Goal: Navigation & Orientation: Find specific page/section

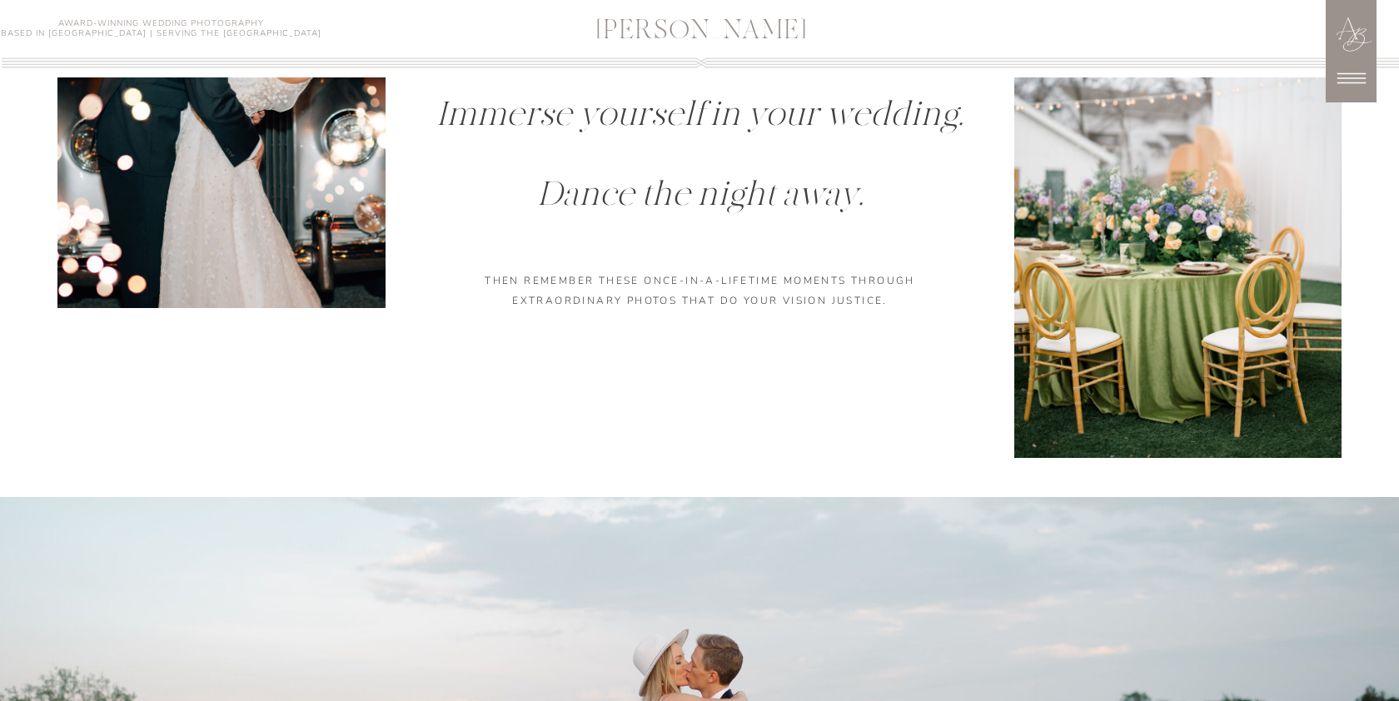
scroll to position [1668, 0]
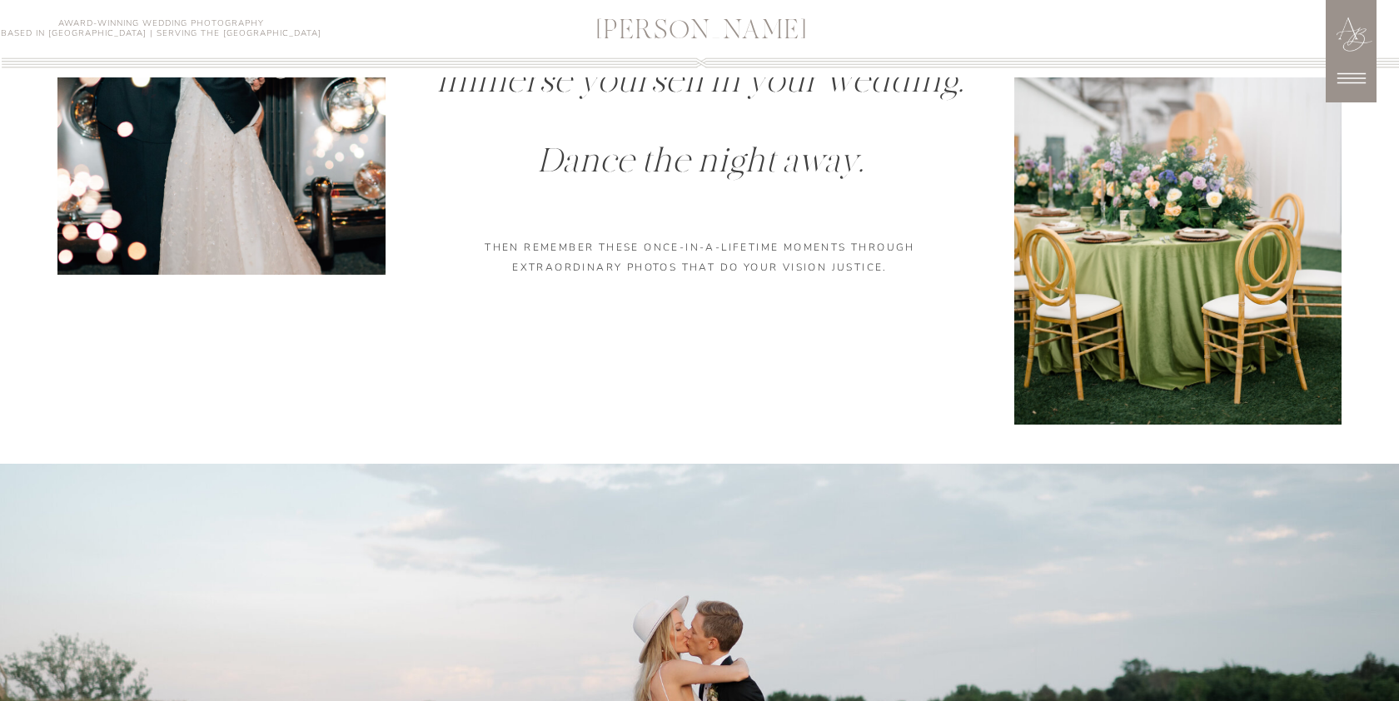
click at [1353, 82] on icon at bounding box center [1351, 78] width 28 height 11
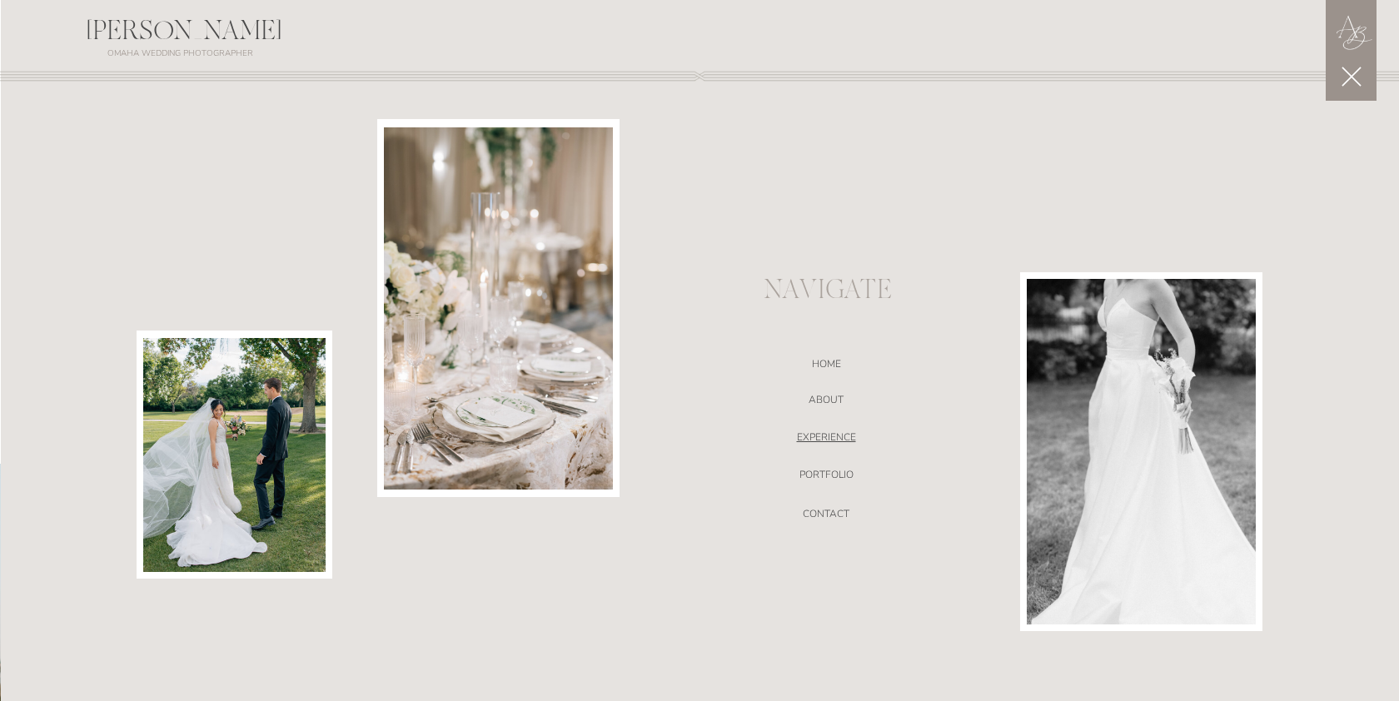
click at [827, 436] on nav "EXPERIENCE" at bounding box center [826, 439] width 353 height 17
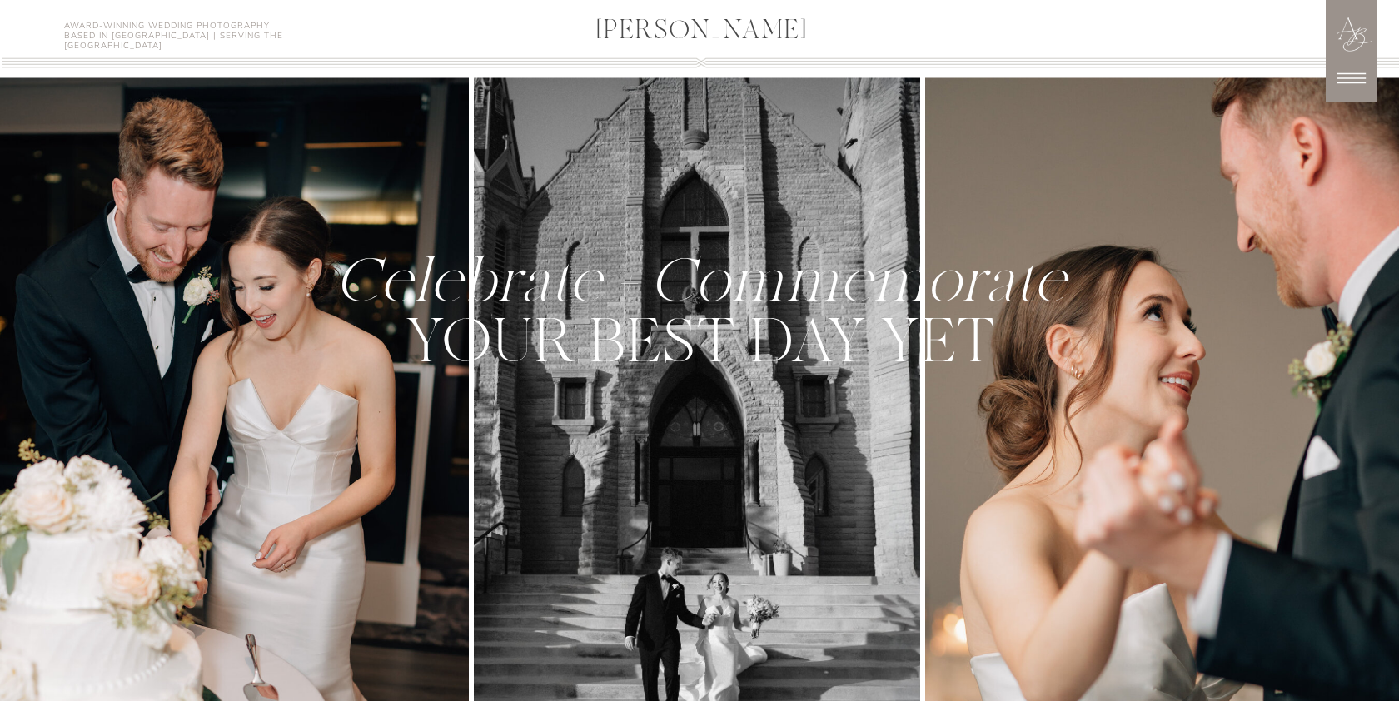
click at [1366, 94] on icon at bounding box center [1352, 78] width 42 height 42
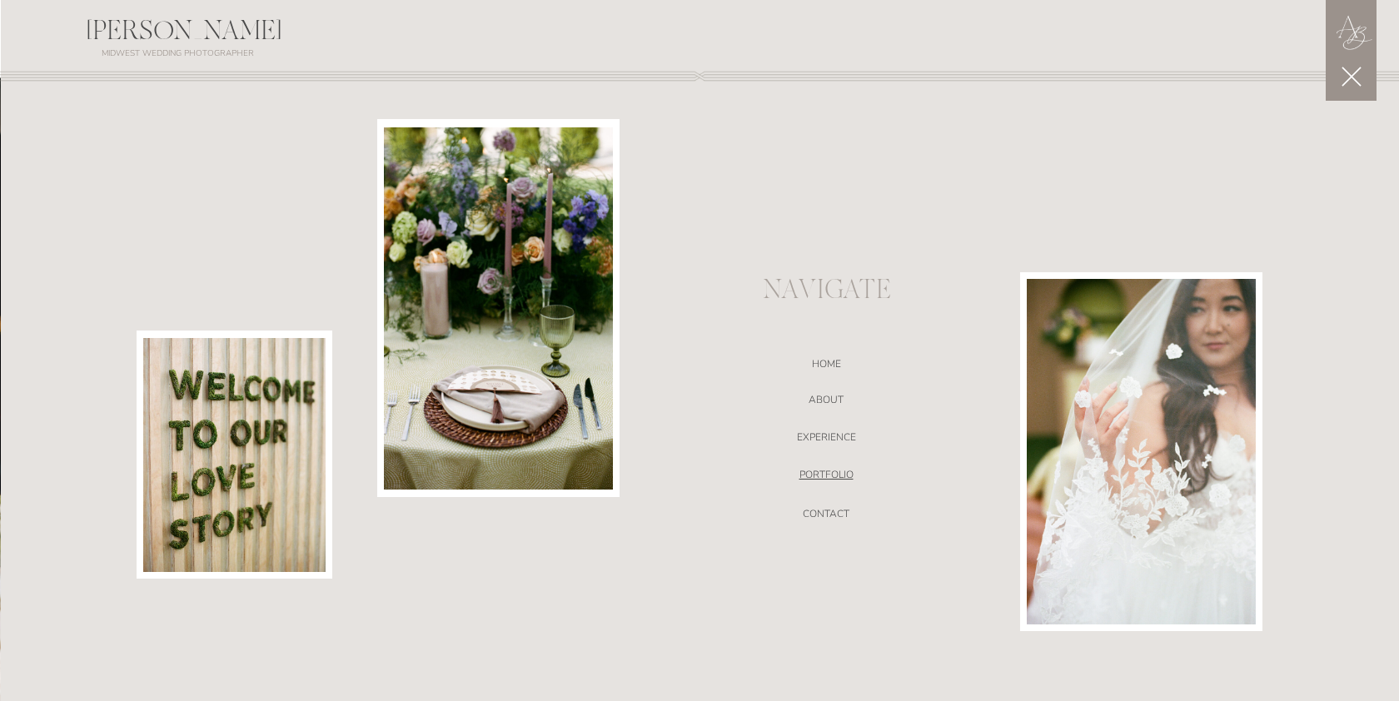
click at [842, 480] on nav "portfolio" at bounding box center [826, 477] width 353 height 17
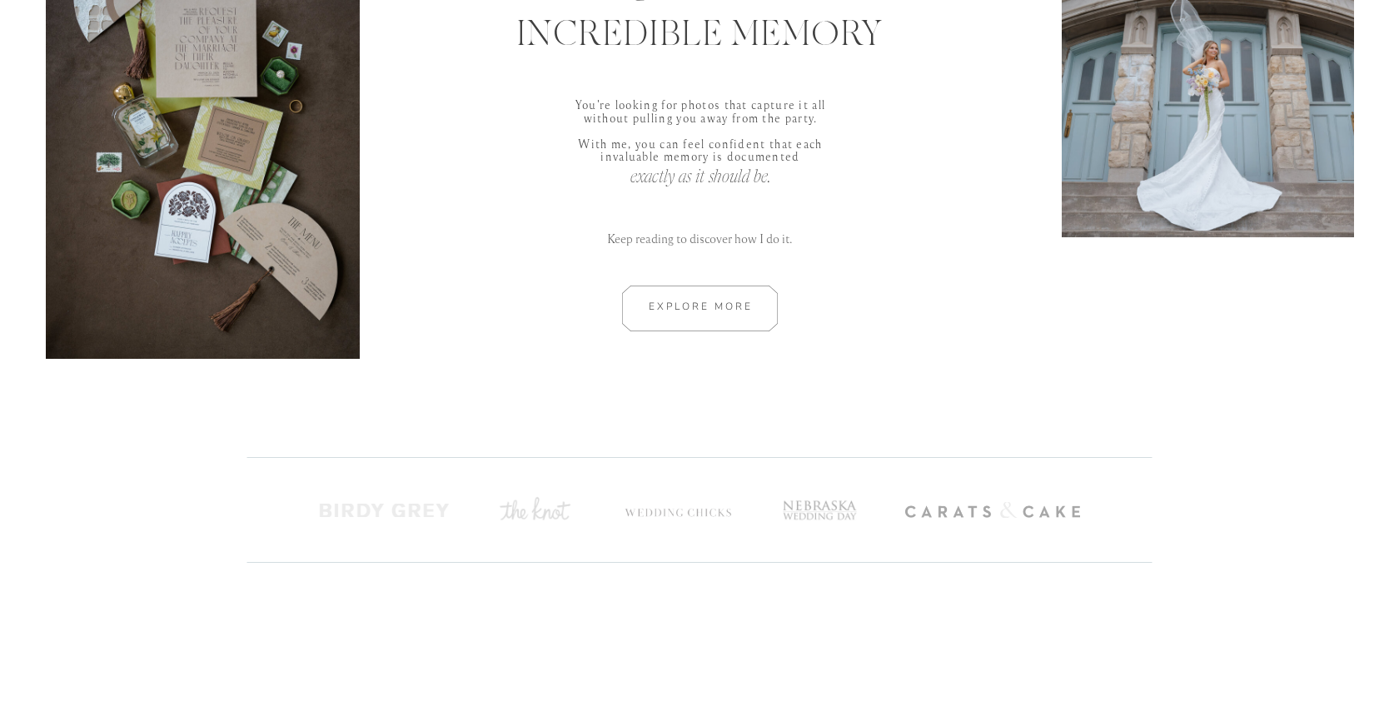
scroll to position [1024, 0]
